Goal: Task Accomplishment & Management: Manage account settings

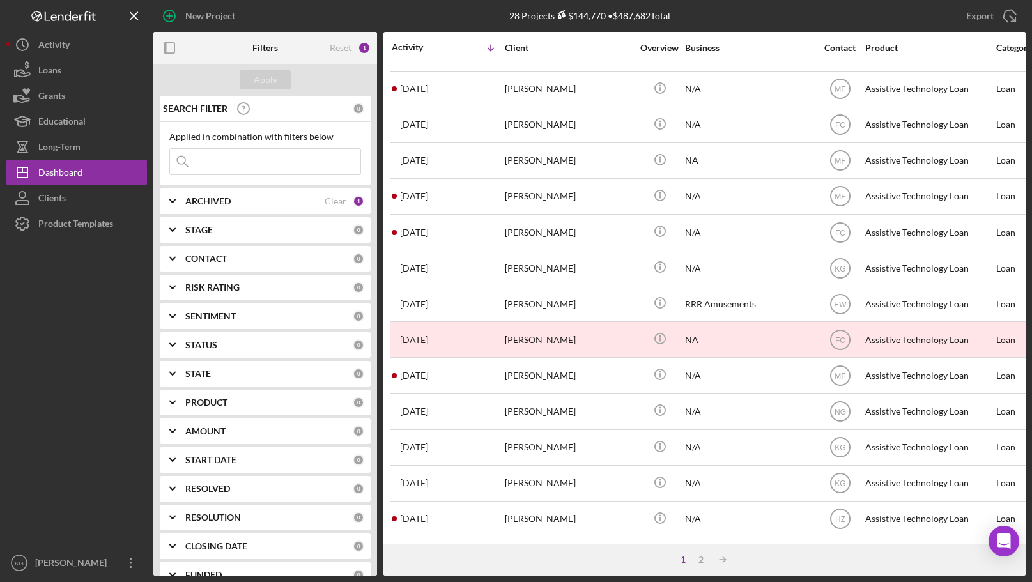
scroll to position [432, 0]
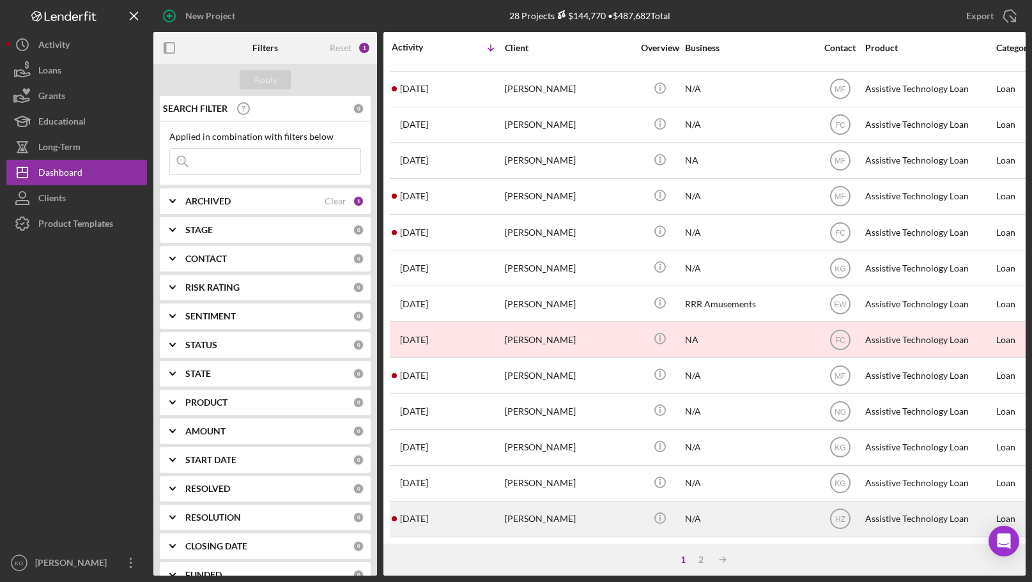
click at [542, 506] on div "[PERSON_NAME]" at bounding box center [569, 519] width 128 height 34
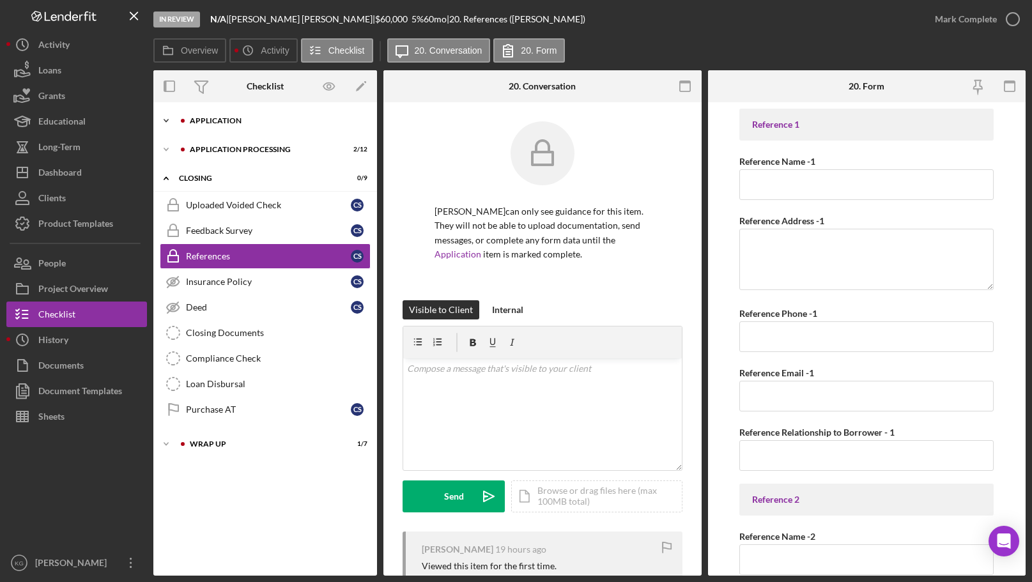
click at [237, 117] on div "Application" at bounding box center [275, 121] width 171 height 8
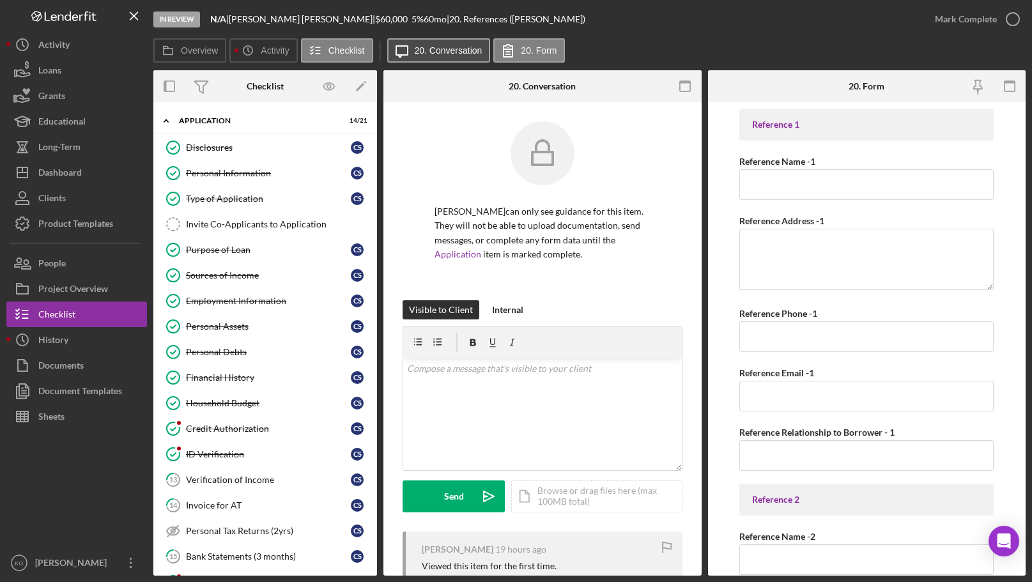
click at [445, 49] on label "20. Conversation" at bounding box center [449, 50] width 68 height 10
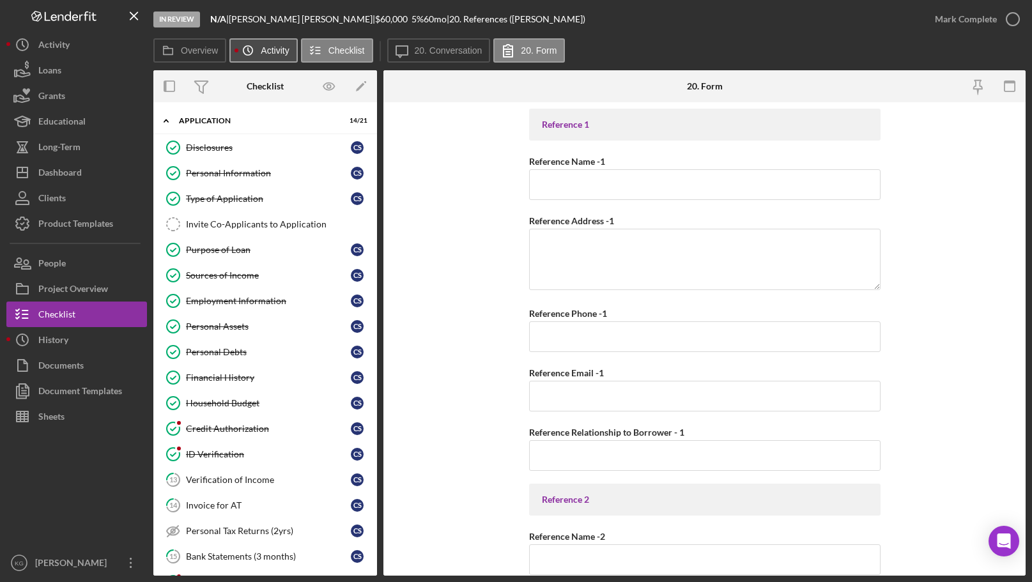
click at [264, 51] on label "Activity" at bounding box center [275, 50] width 28 height 10
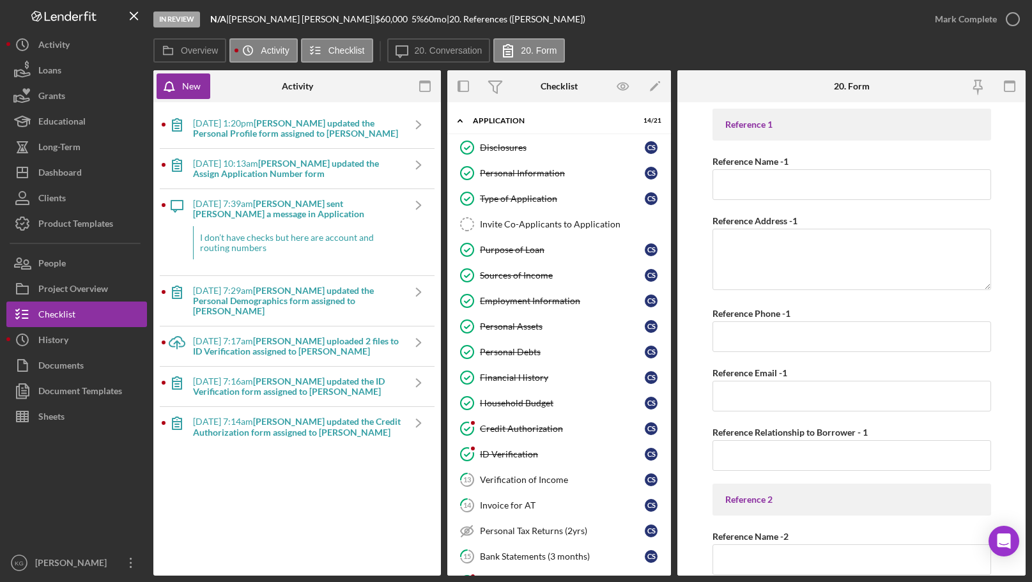
click at [259, 166] on div "[DATE] 10:13am [PERSON_NAME] updated the Assign Application Number form" at bounding box center [298, 168] width 210 height 20
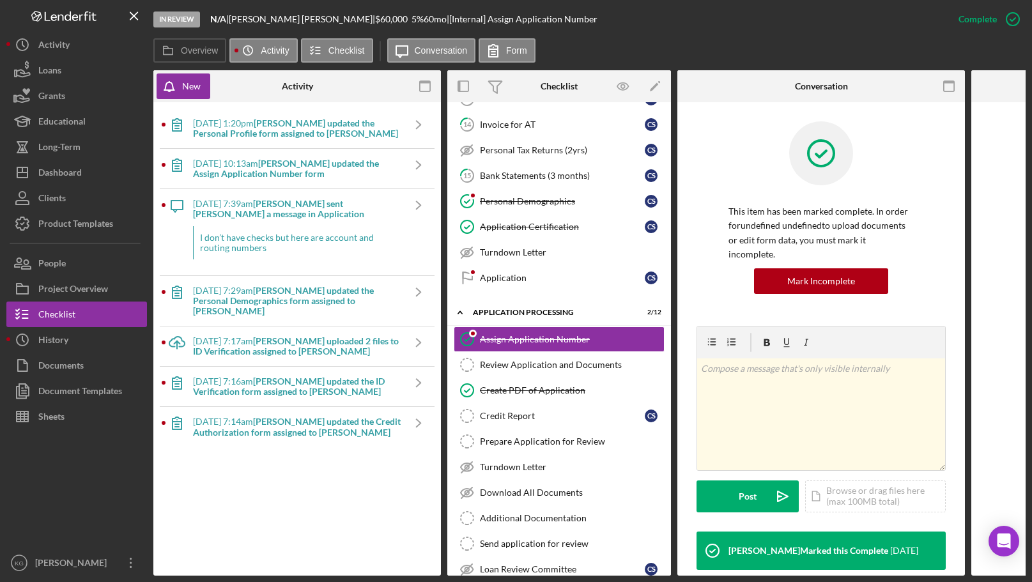
scroll to position [381, 0]
click at [259, 126] on div "9/8/2025 at 1:20pm Nicole G. updated the Personal Profile form assigned to Chri…" at bounding box center [298, 128] width 210 height 20
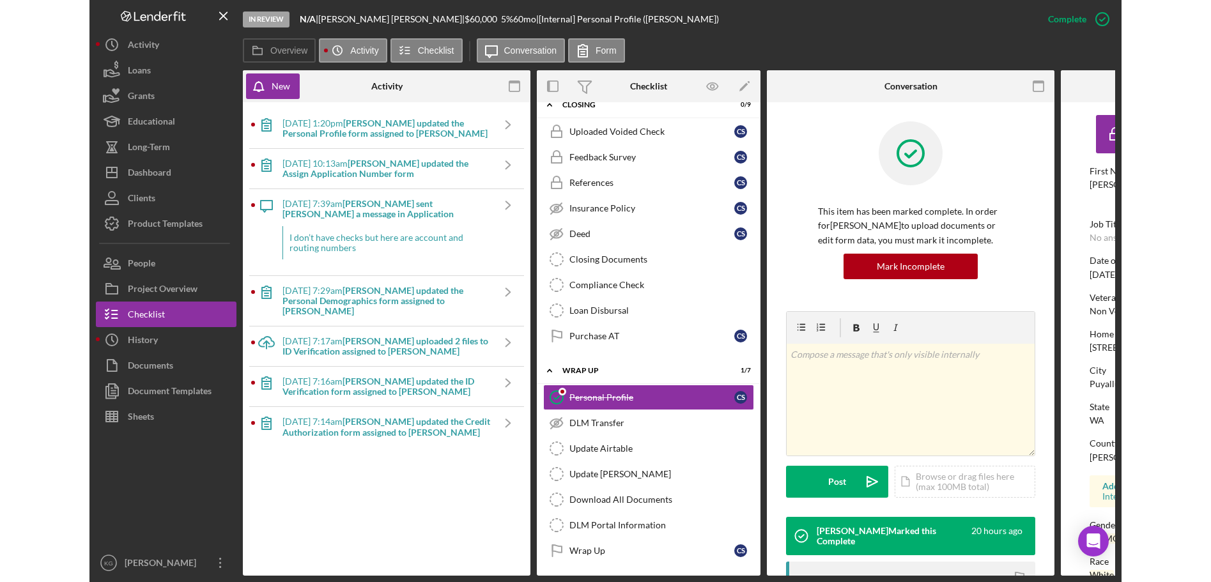
scroll to position [931, 0]
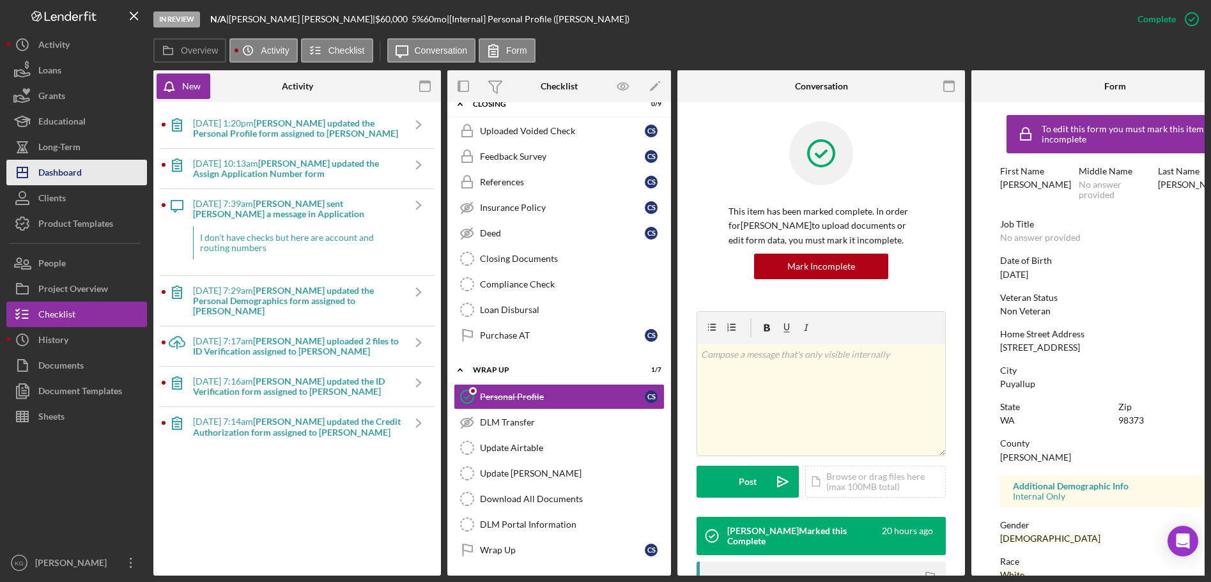
click at [65, 170] on div "Dashboard" at bounding box center [59, 174] width 43 height 29
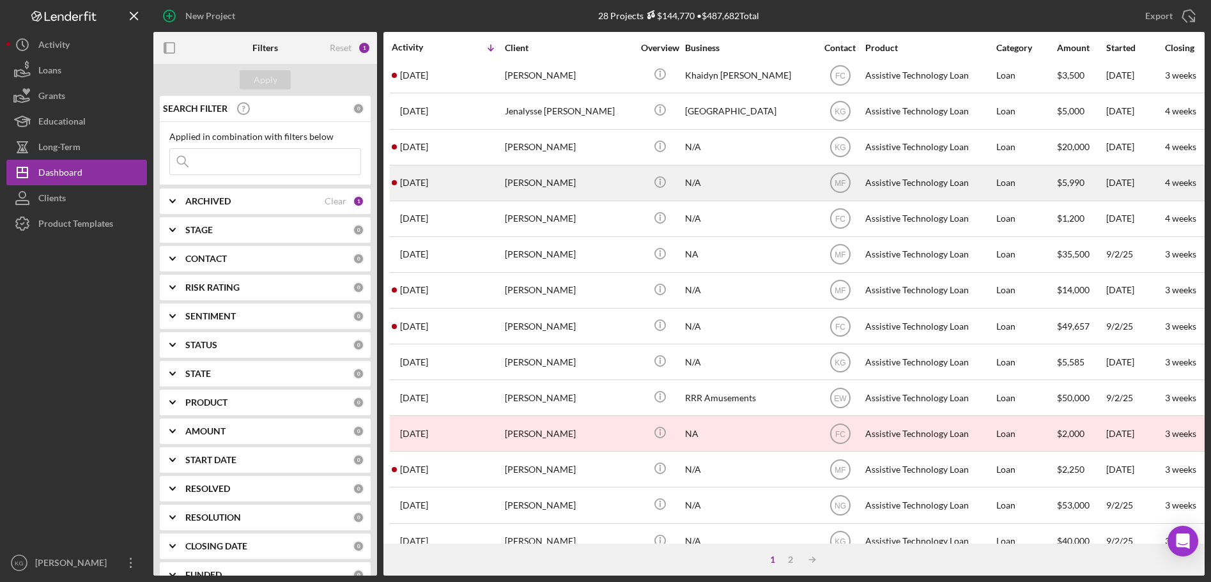
scroll to position [432, 0]
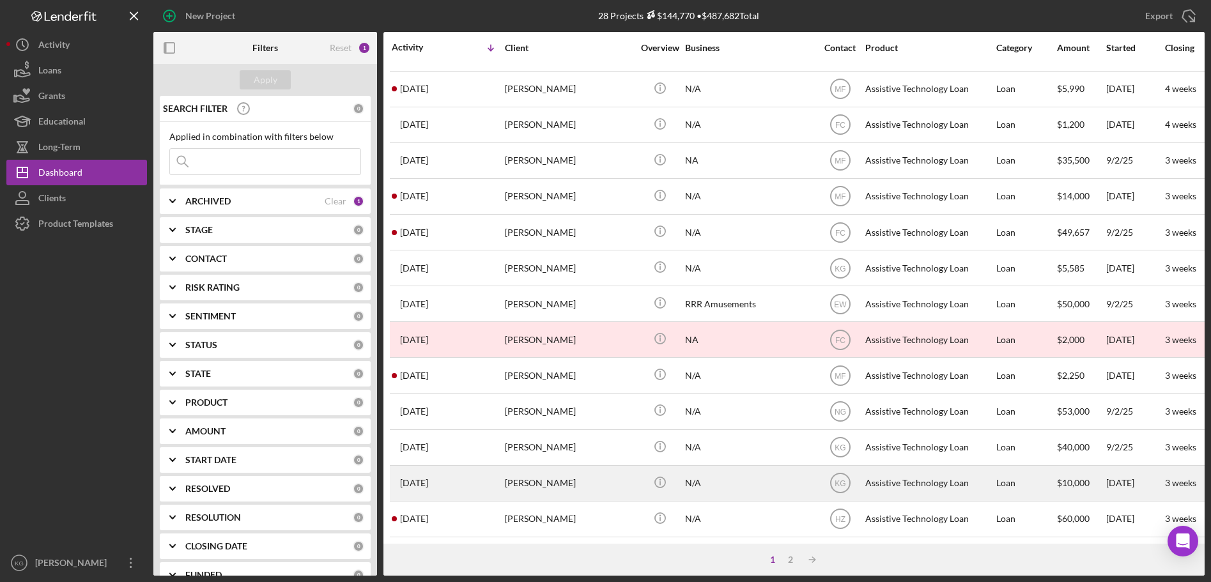
click at [574, 469] on div "[PERSON_NAME]" at bounding box center [569, 483] width 128 height 34
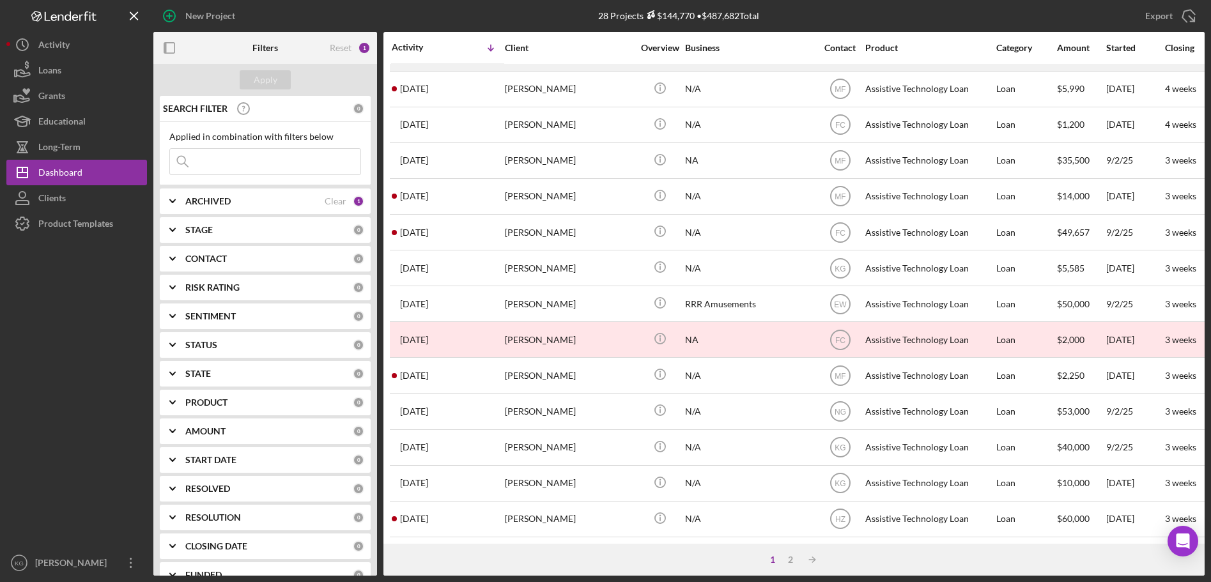
scroll to position [432, 0]
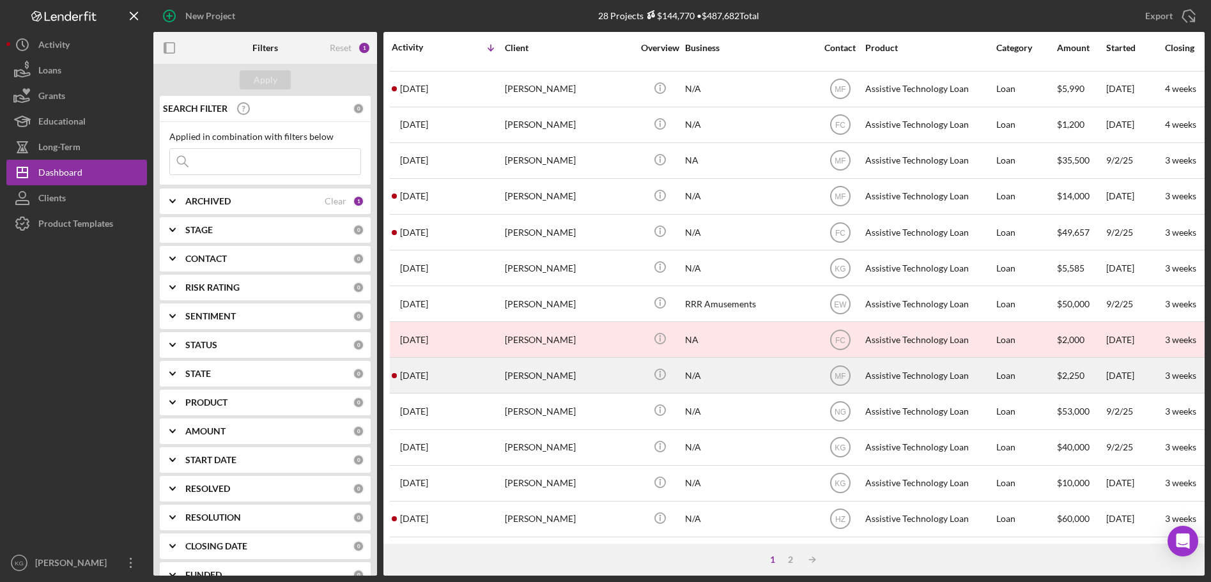
click at [510, 366] on div "[PERSON_NAME]" at bounding box center [569, 375] width 128 height 34
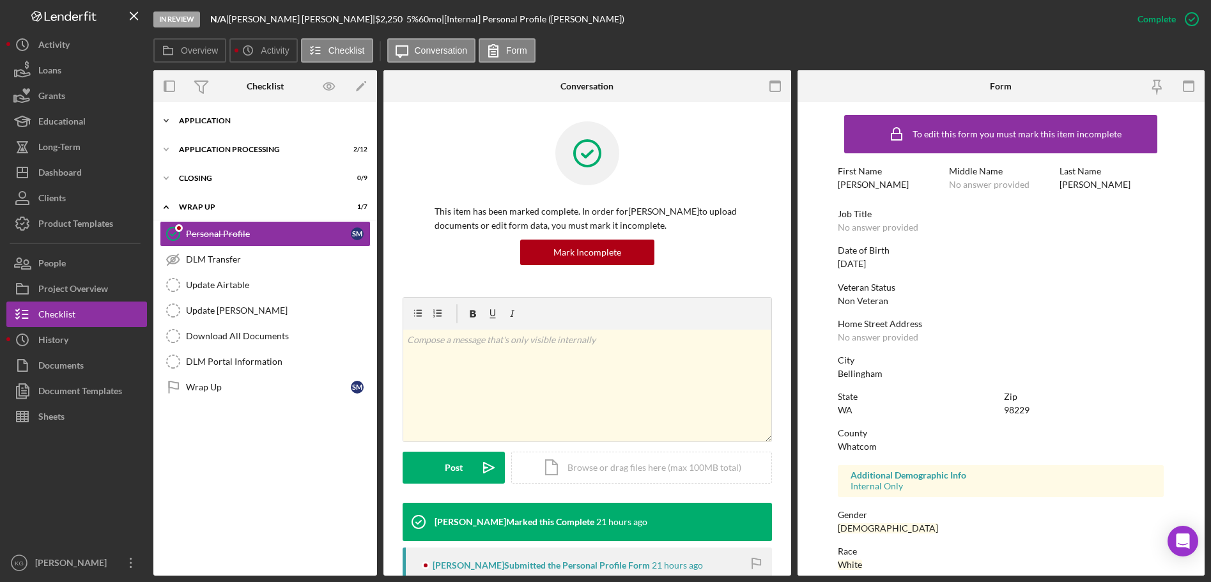
click at [197, 119] on div "Application" at bounding box center [270, 121] width 182 height 8
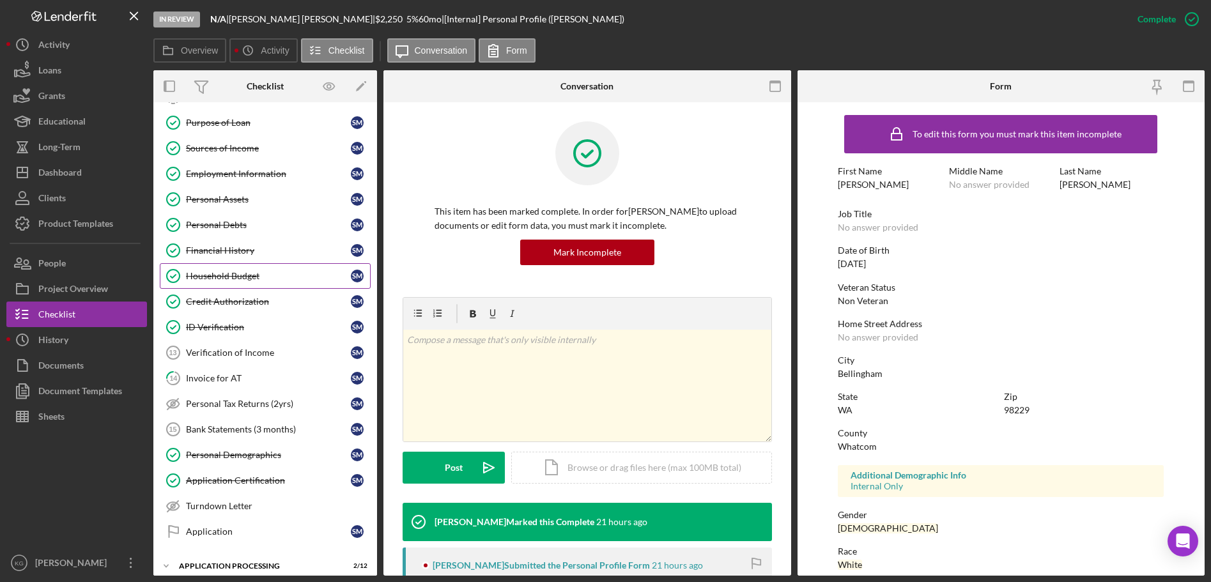
scroll to position [128, 0]
click at [226, 351] on div "Verification of Income" at bounding box center [268, 352] width 165 height 10
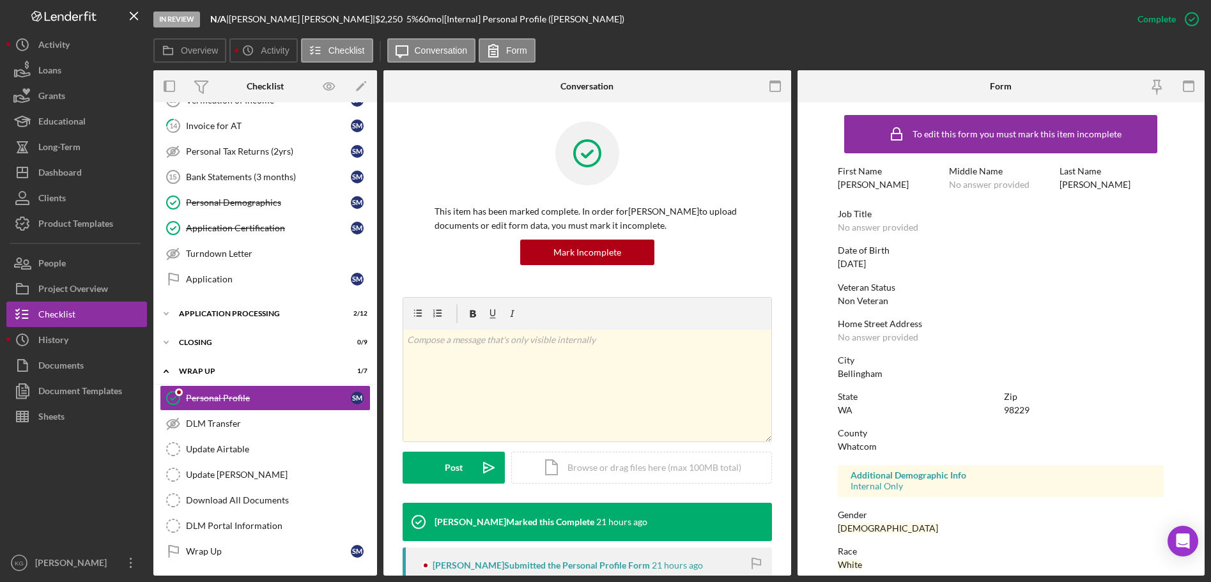
scroll to position [381, 0]
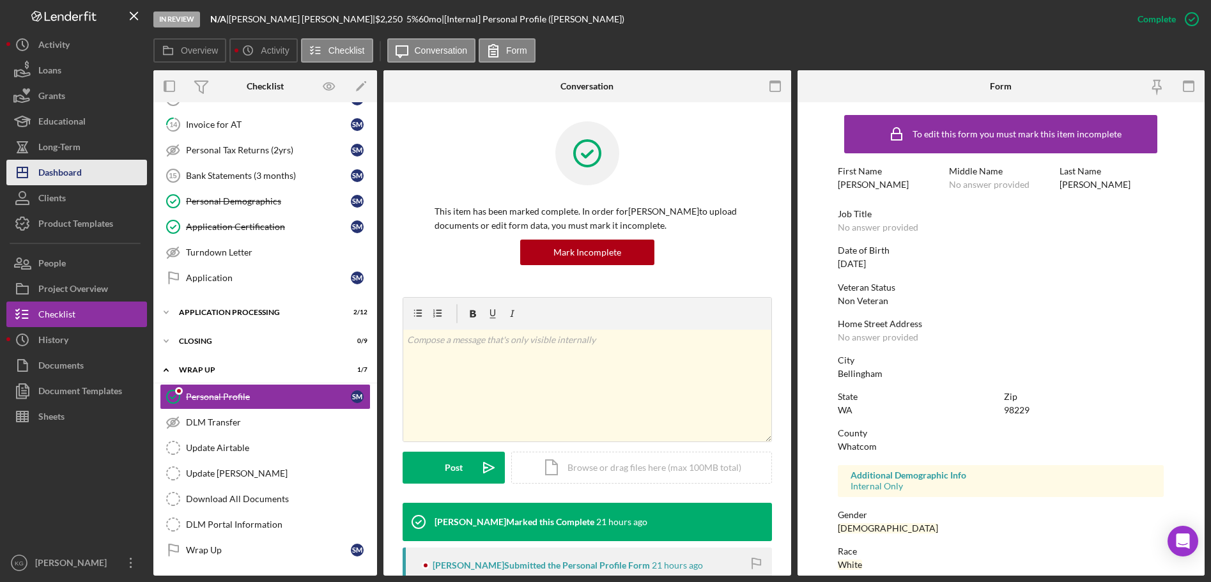
click at [63, 172] on div "Dashboard" at bounding box center [59, 174] width 43 height 29
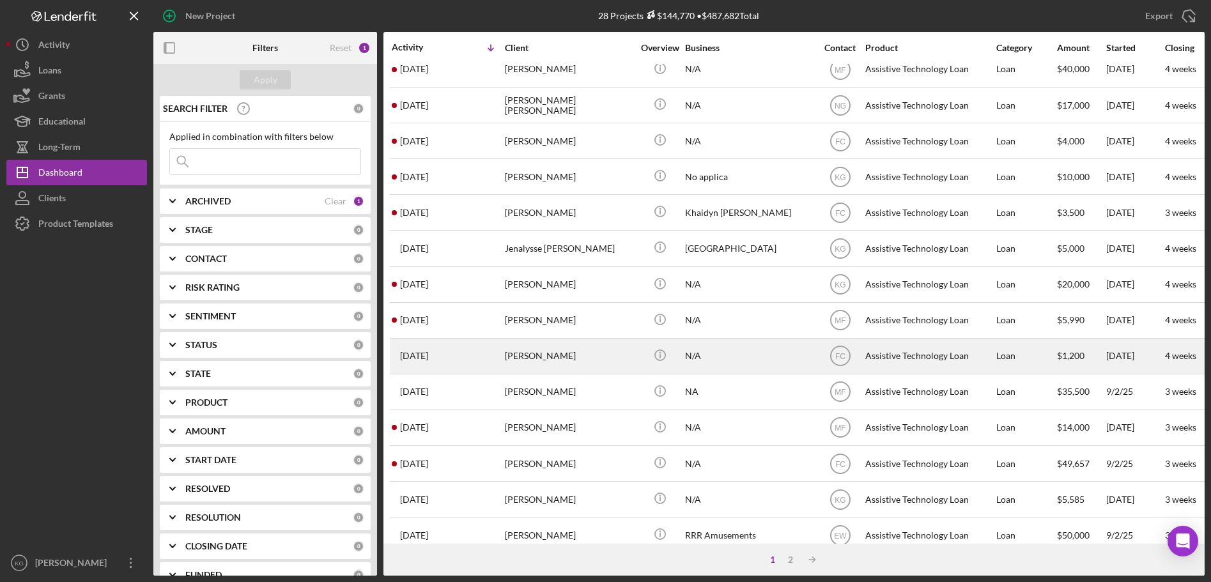
scroll to position [128, 0]
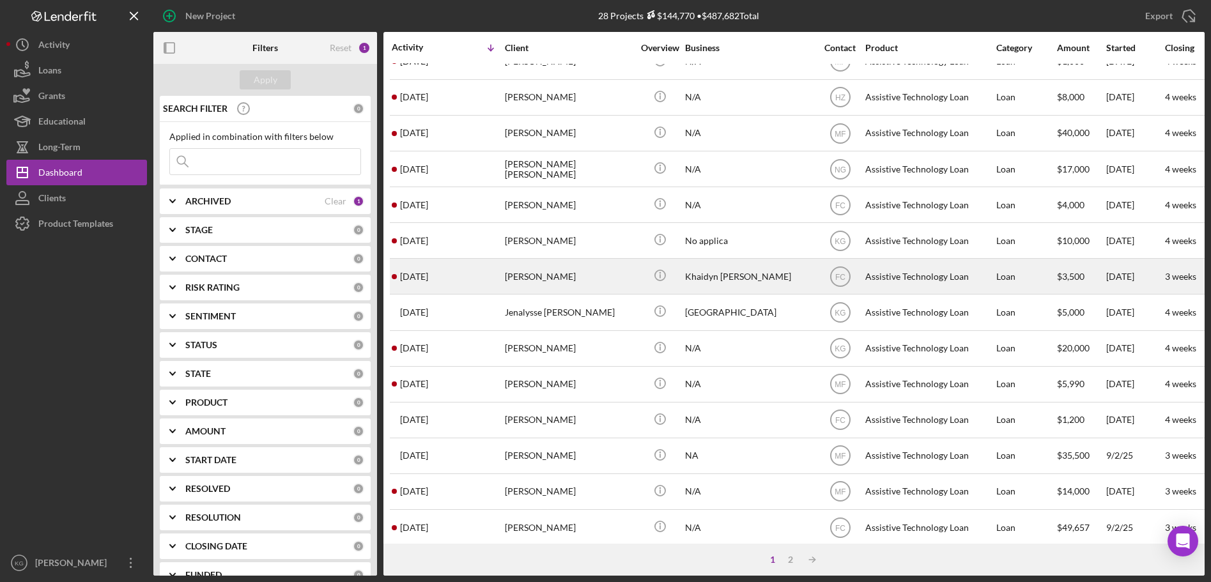
click at [519, 276] on div "[PERSON_NAME]" at bounding box center [569, 276] width 128 height 34
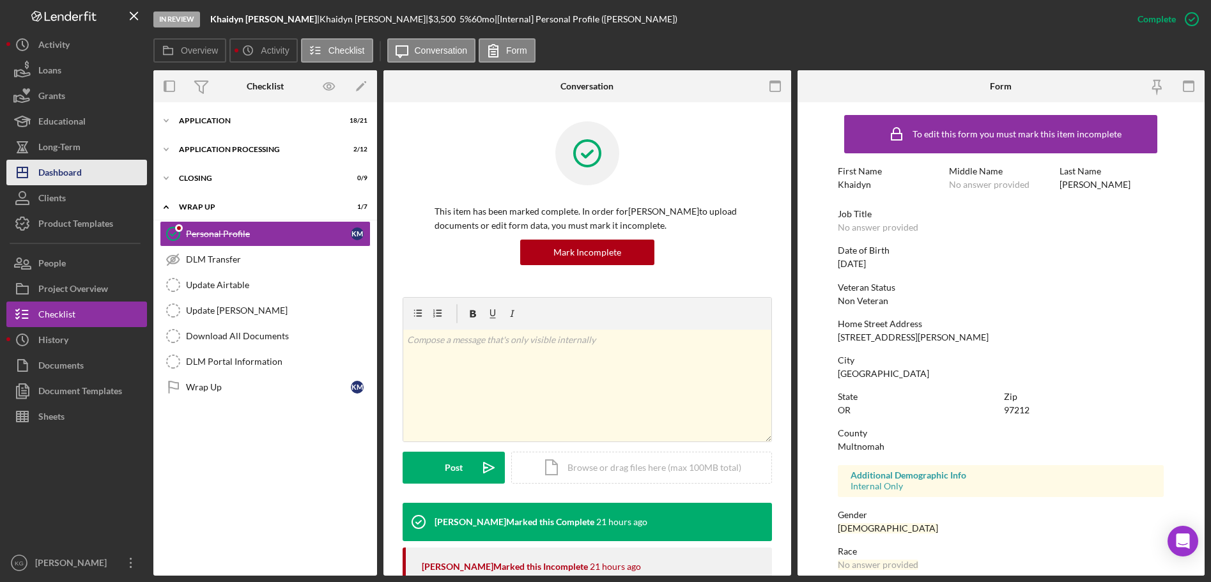
click at [61, 172] on div "Dashboard" at bounding box center [59, 174] width 43 height 29
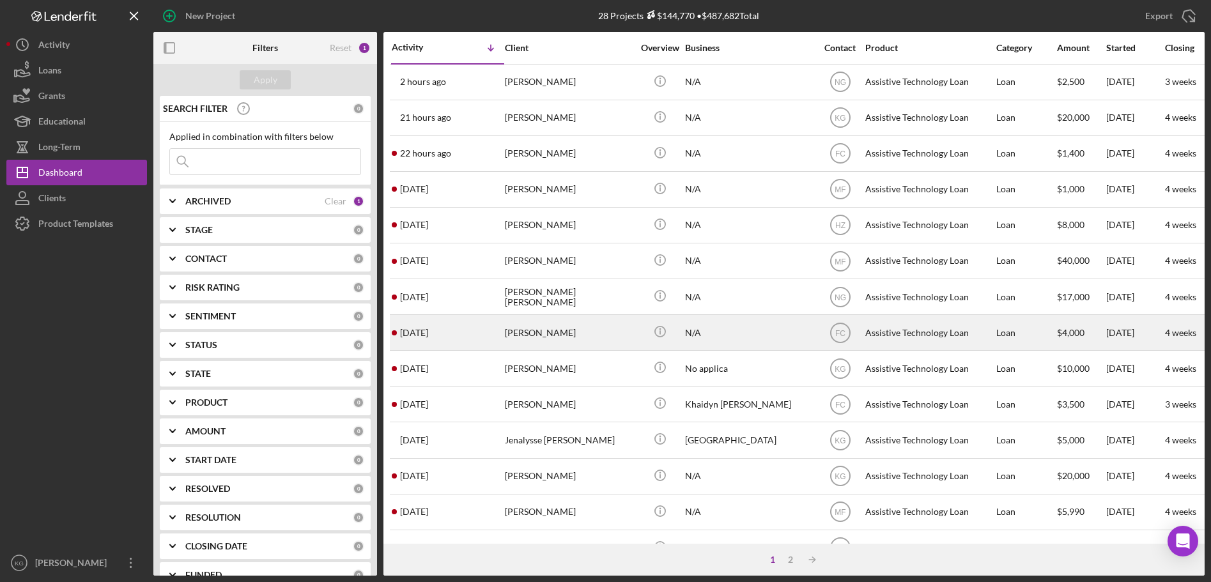
click at [570, 333] on div "[PERSON_NAME]" at bounding box center [569, 333] width 128 height 34
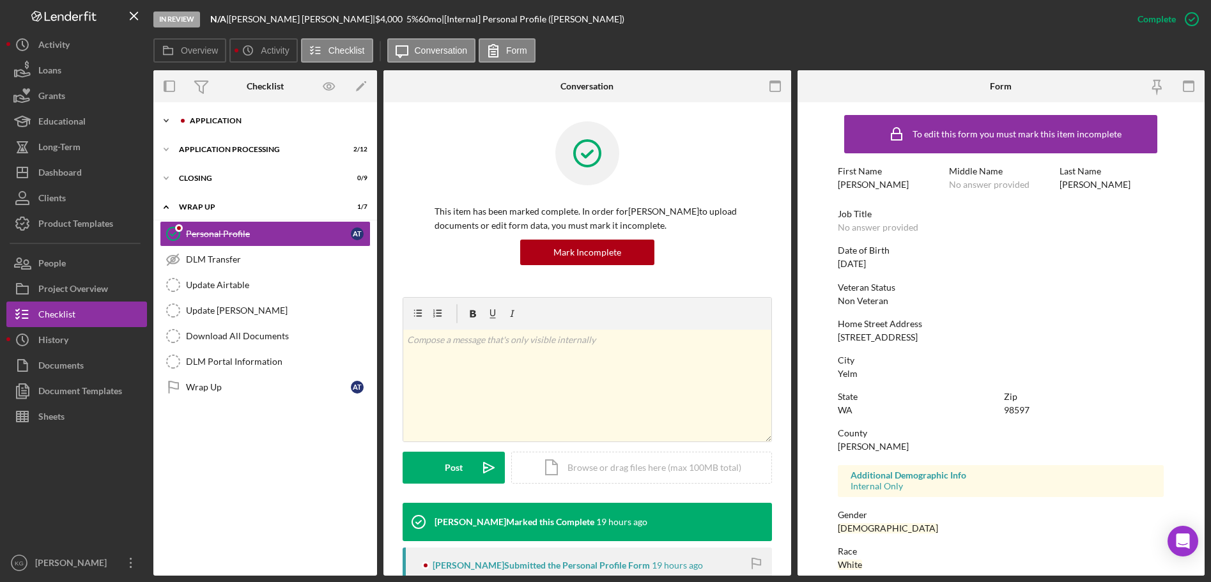
click at [229, 118] on div "Application" at bounding box center [275, 121] width 171 height 8
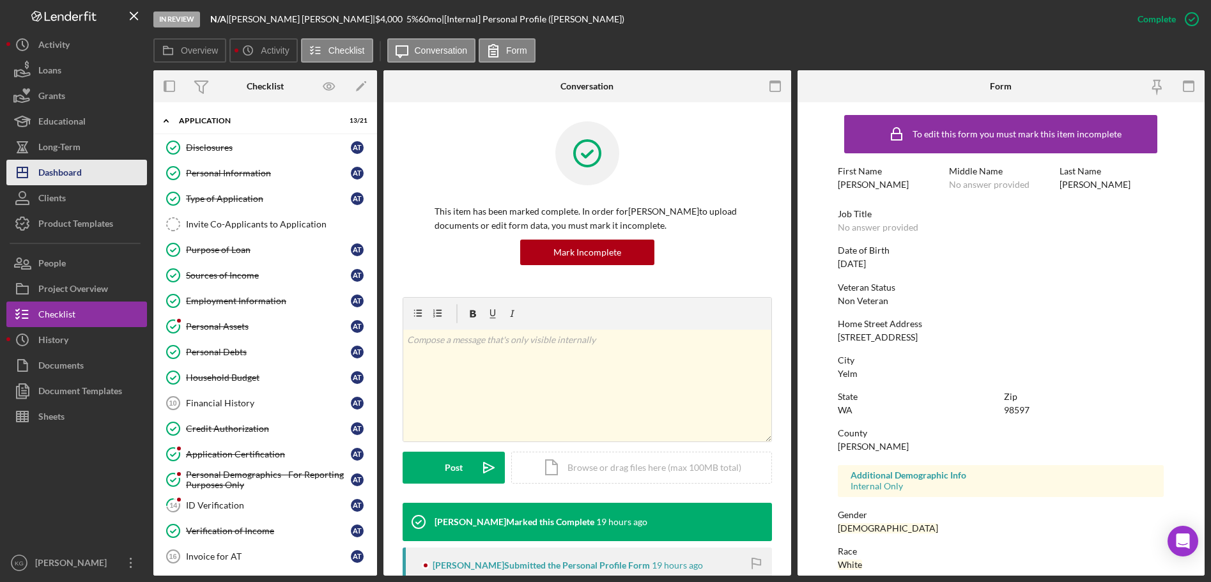
click at [50, 171] on div "Dashboard" at bounding box center [59, 174] width 43 height 29
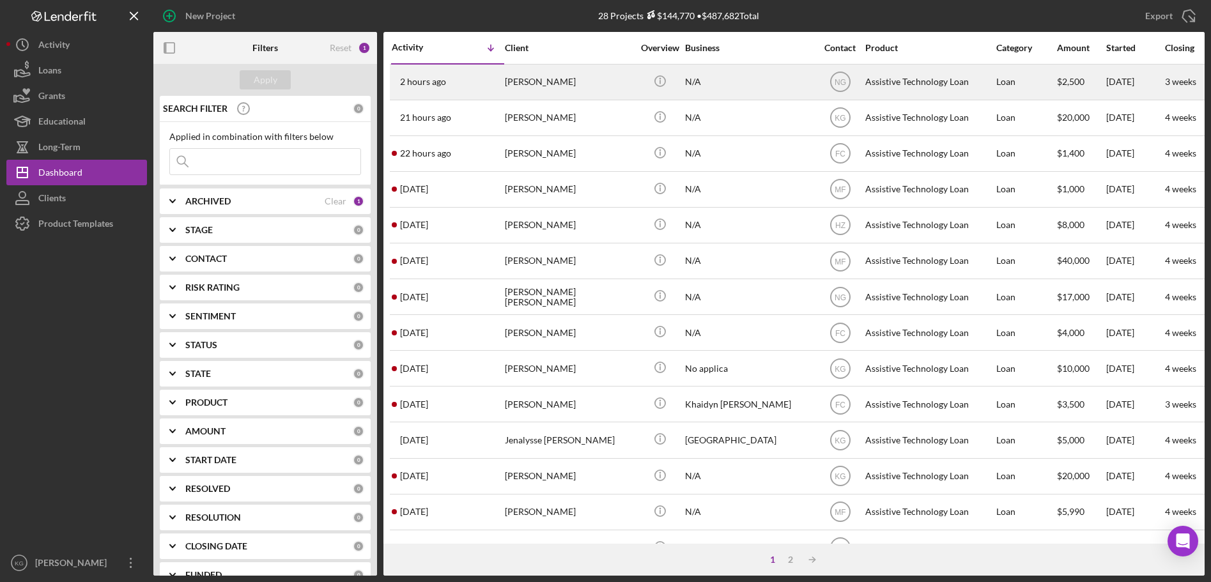
click at [537, 79] on div "[PERSON_NAME]" at bounding box center [569, 82] width 128 height 34
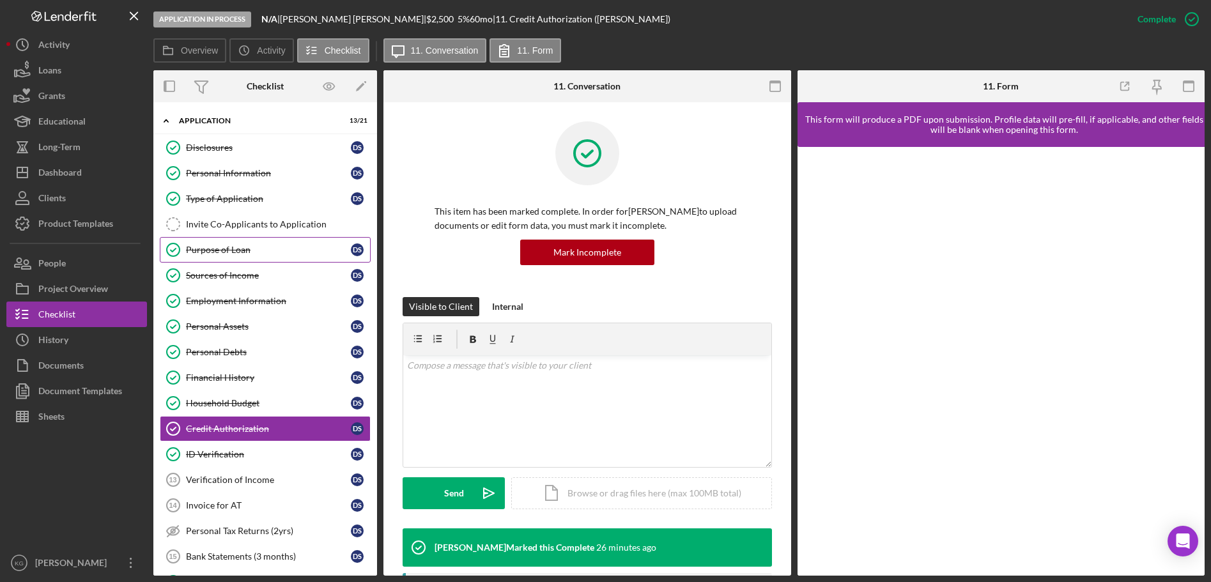
click at [238, 249] on div "Purpose of Loan" at bounding box center [268, 250] width 165 height 10
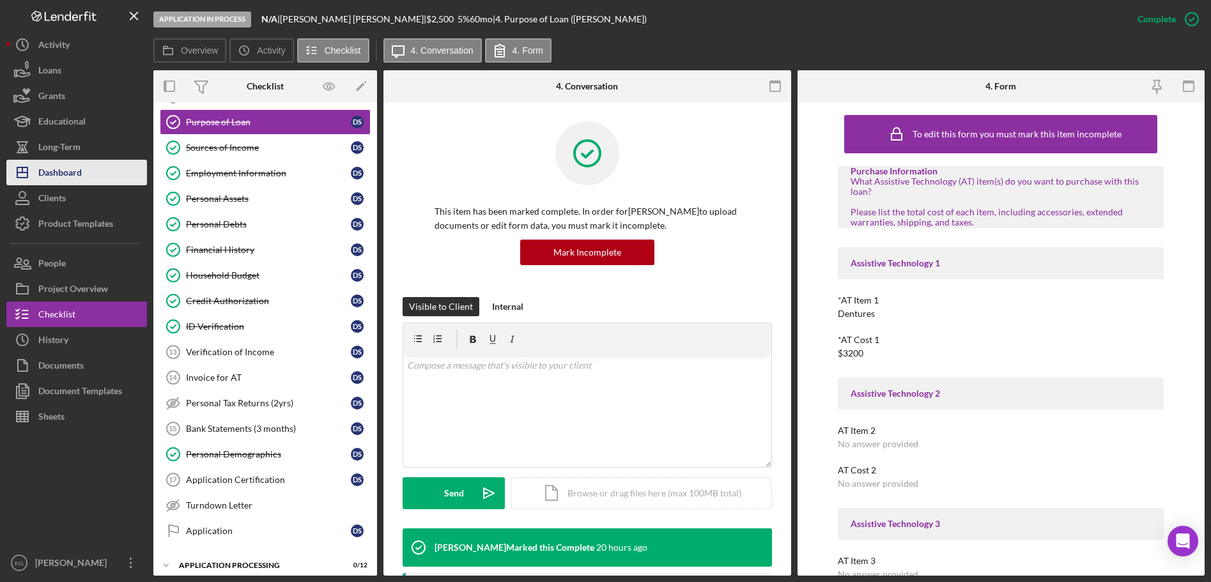
click at [45, 169] on div "Dashboard" at bounding box center [59, 174] width 43 height 29
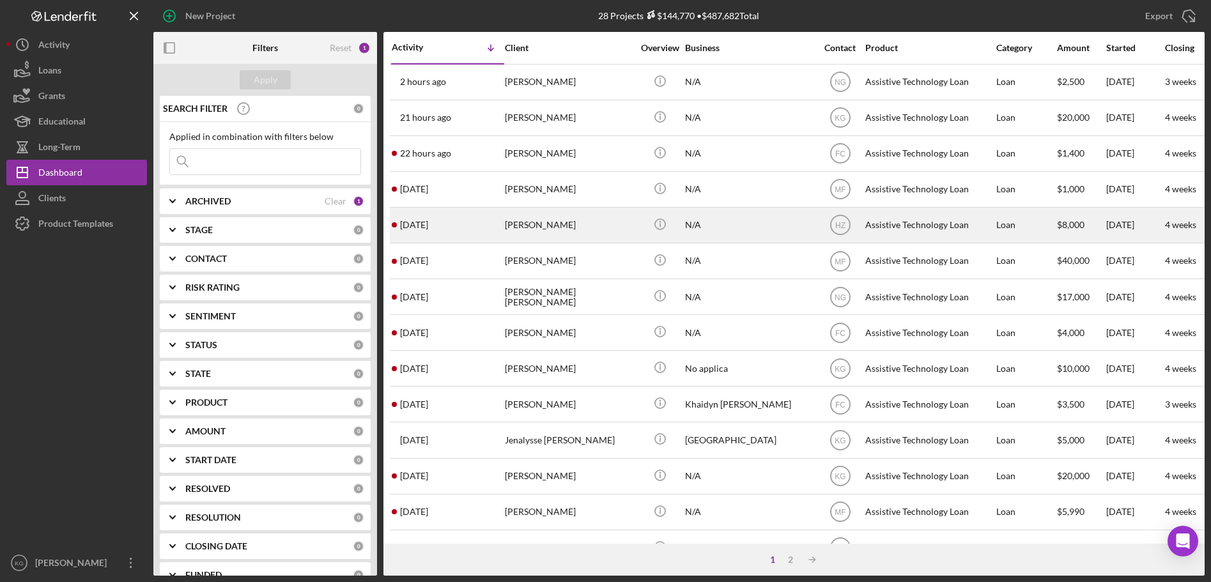
click at [576, 225] on div "[PERSON_NAME]" at bounding box center [569, 225] width 128 height 34
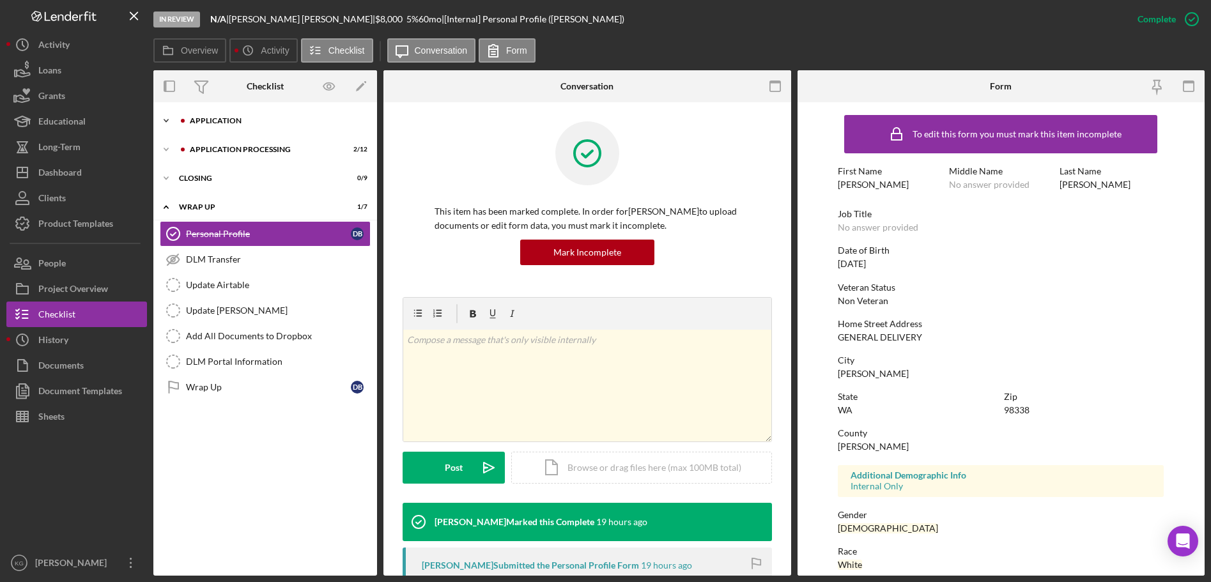
click at [231, 116] on div "Icon/Expander Application 13 / 21" at bounding box center [265, 121] width 224 height 26
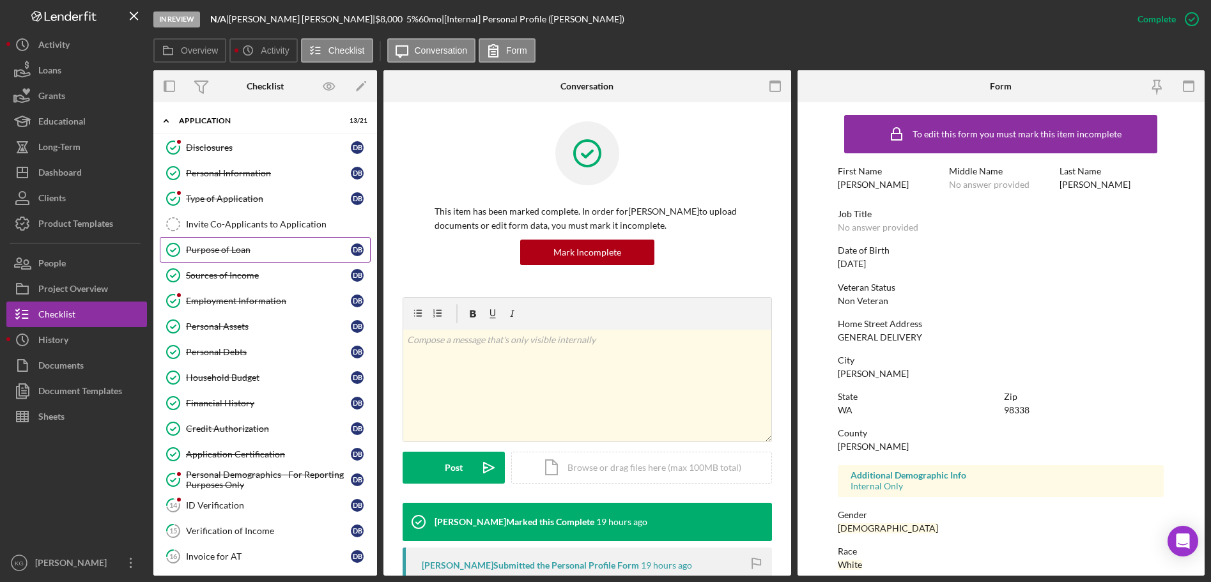
click at [220, 249] on div "Purpose of Loan" at bounding box center [268, 250] width 165 height 10
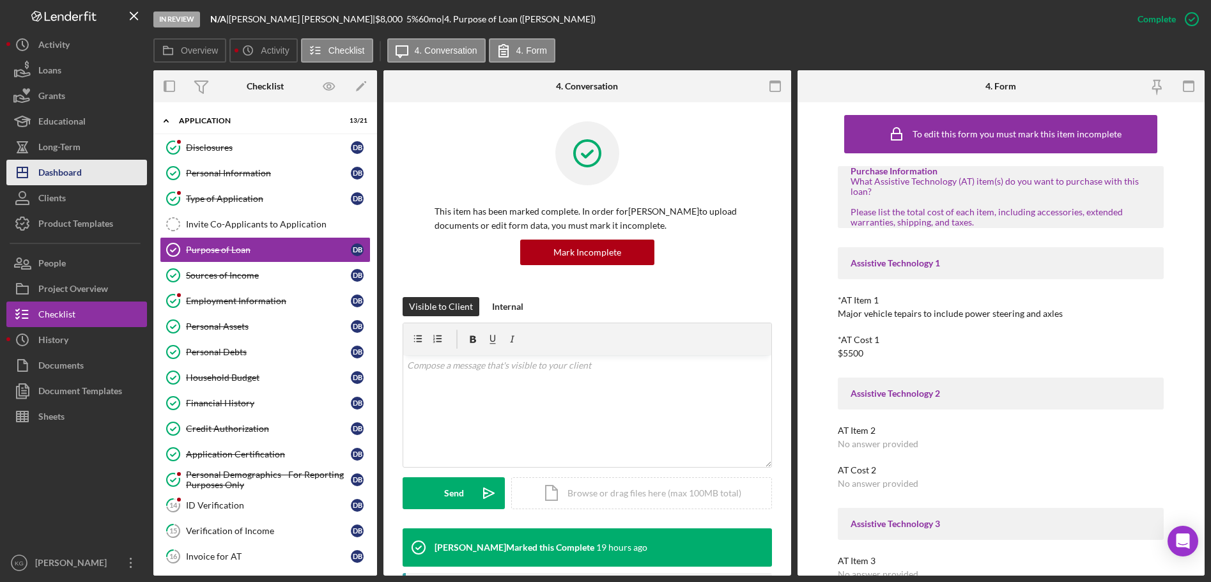
click at [65, 171] on div "Dashboard" at bounding box center [59, 174] width 43 height 29
